Goal: Book appointment/travel/reservation

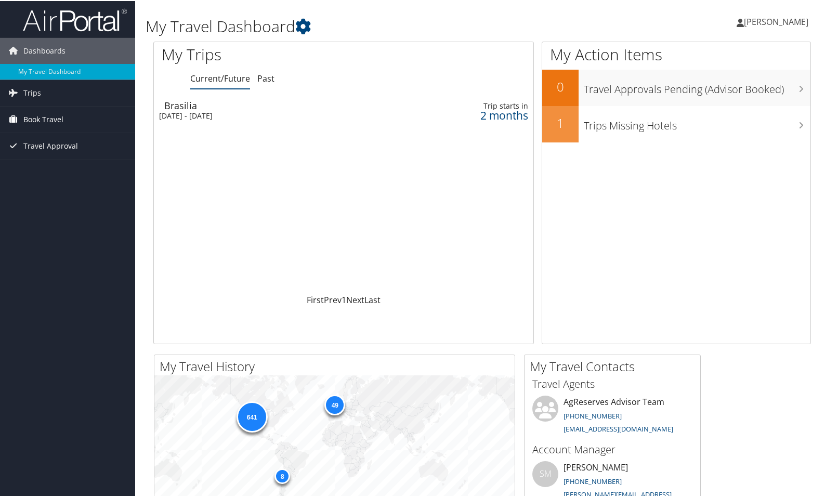
click at [45, 117] on span "Book Travel" at bounding box center [43, 118] width 40 height 26
click at [56, 172] on link "Book/Manage Online Trips" at bounding box center [67, 171] width 135 height 16
